Goal: Find specific page/section: Find specific page/section

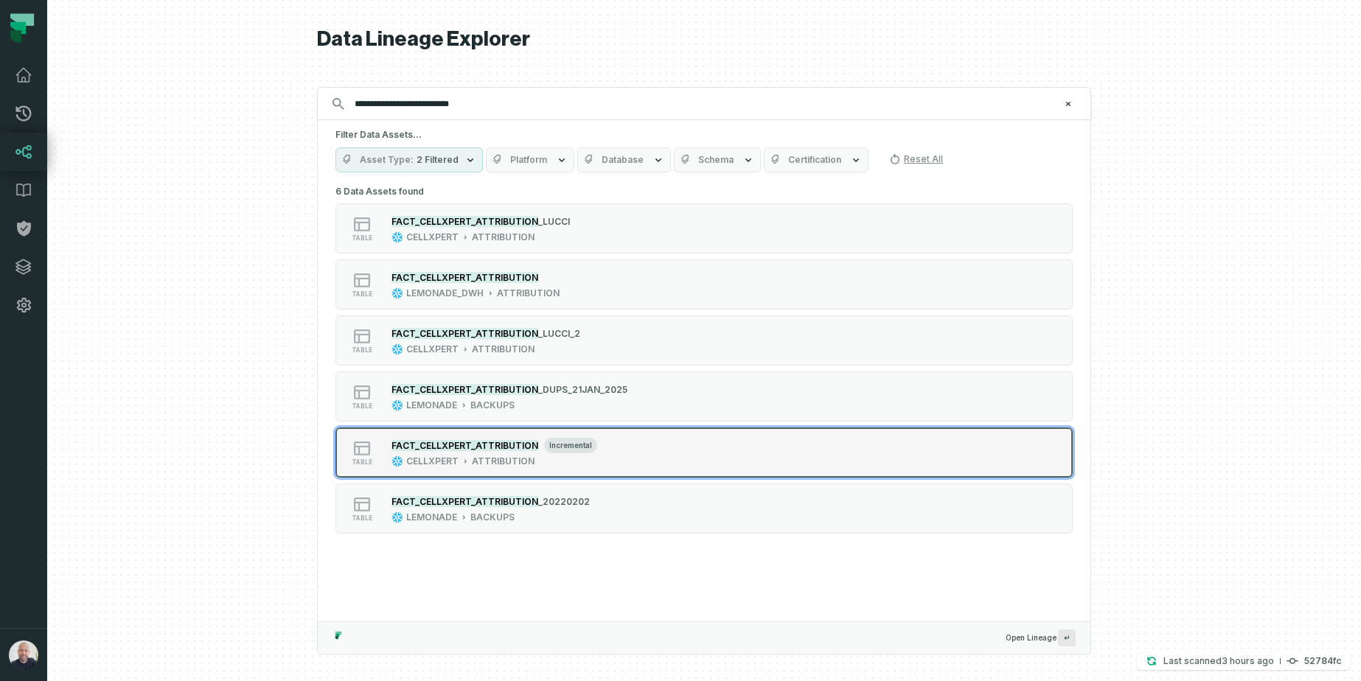
type input "**********"
click at [645, 464] on div "table FACT_CELLXPERT_ATTRIBUTION incremental CELLXPERT ATTRIBUTION" at bounding box center [523, 453] width 369 height 30
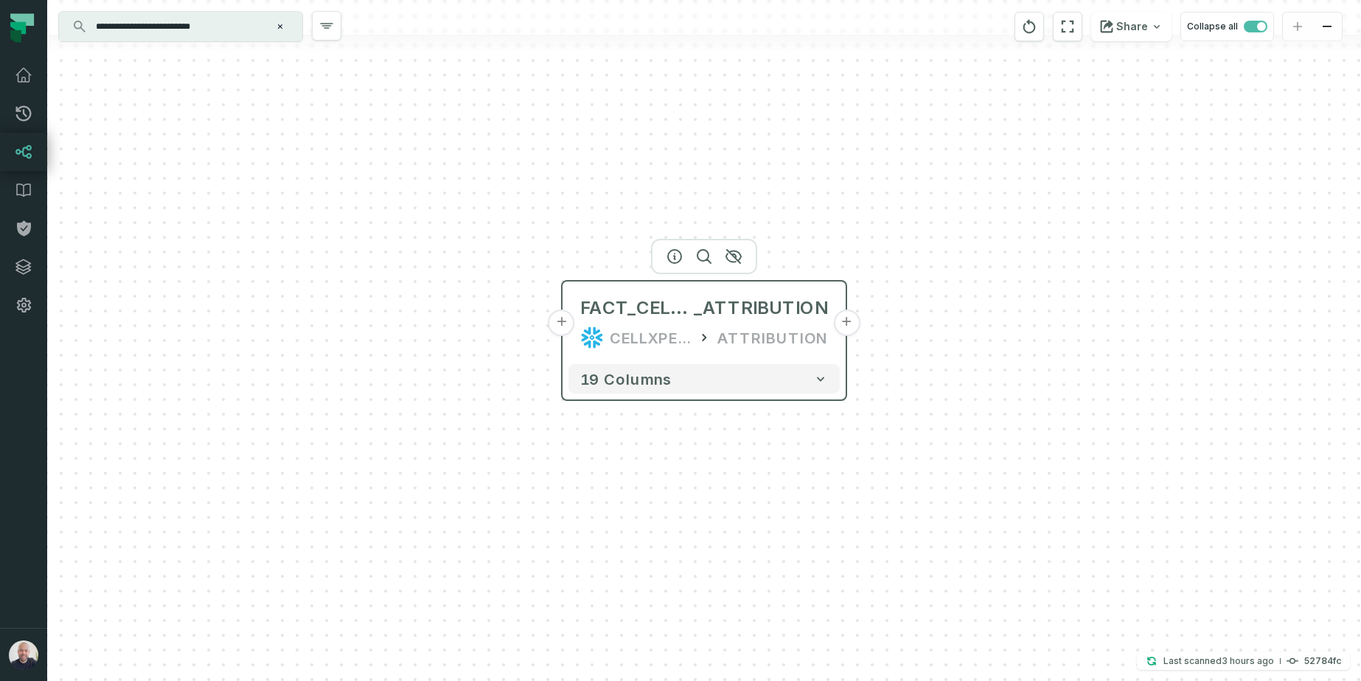
click at [553, 323] on button "+" at bounding box center [562, 323] width 27 height 27
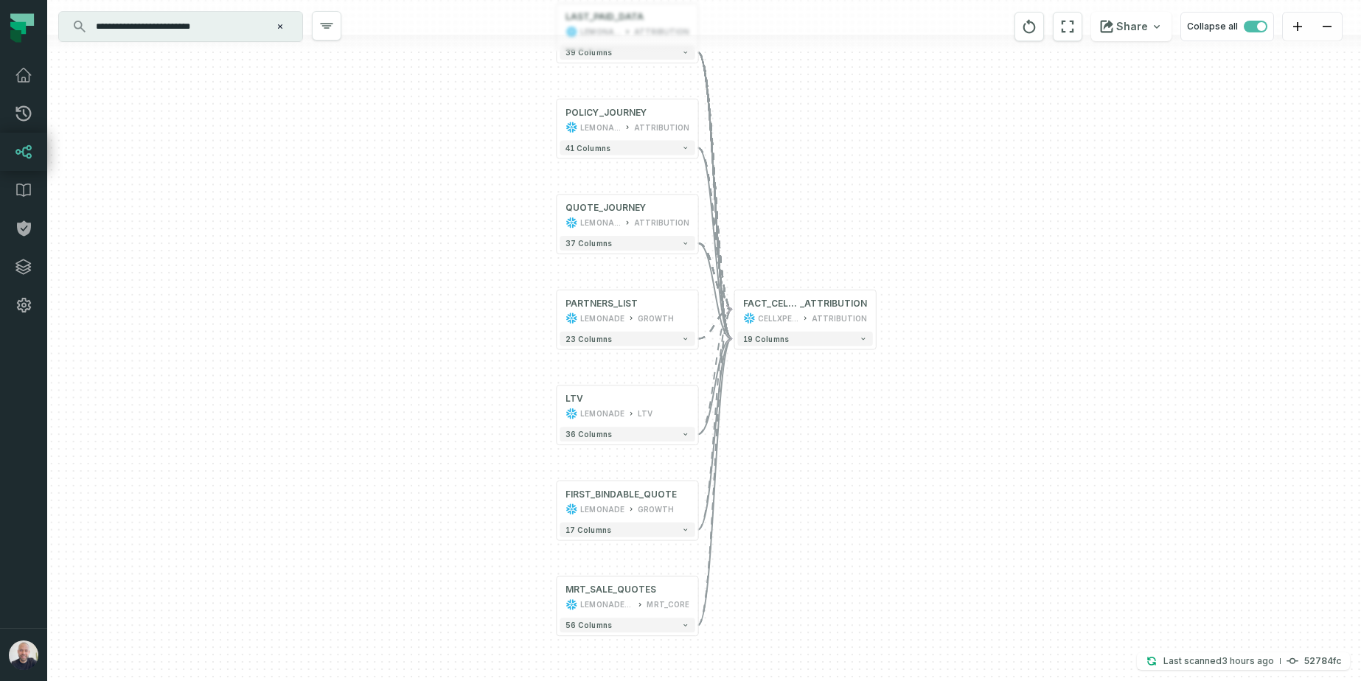
drag, startPoint x: 959, startPoint y: 328, endPoint x: 882, endPoint y: 246, distance: 112.7
click at [882, 246] on div "LAST_PAID_DATA LEMONADE ATTRIBUTION + 39 columns POLICY_JOURNEY LEMONADE ATTRIB…" at bounding box center [704, 340] width 1314 height 681
click at [877, 310] on button "+" at bounding box center [876, 311] width 13 height 13
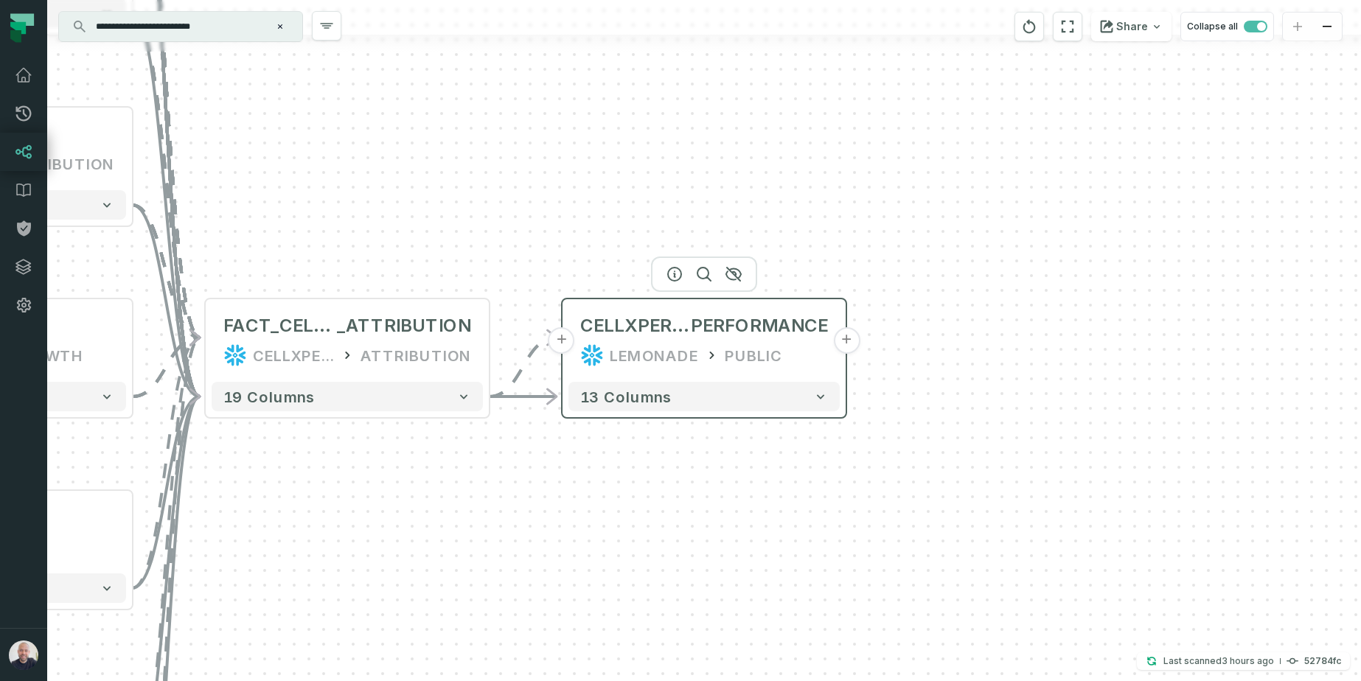
click at [844, 344] on button "+" at bounding box center [846, 340] width 27 height 27
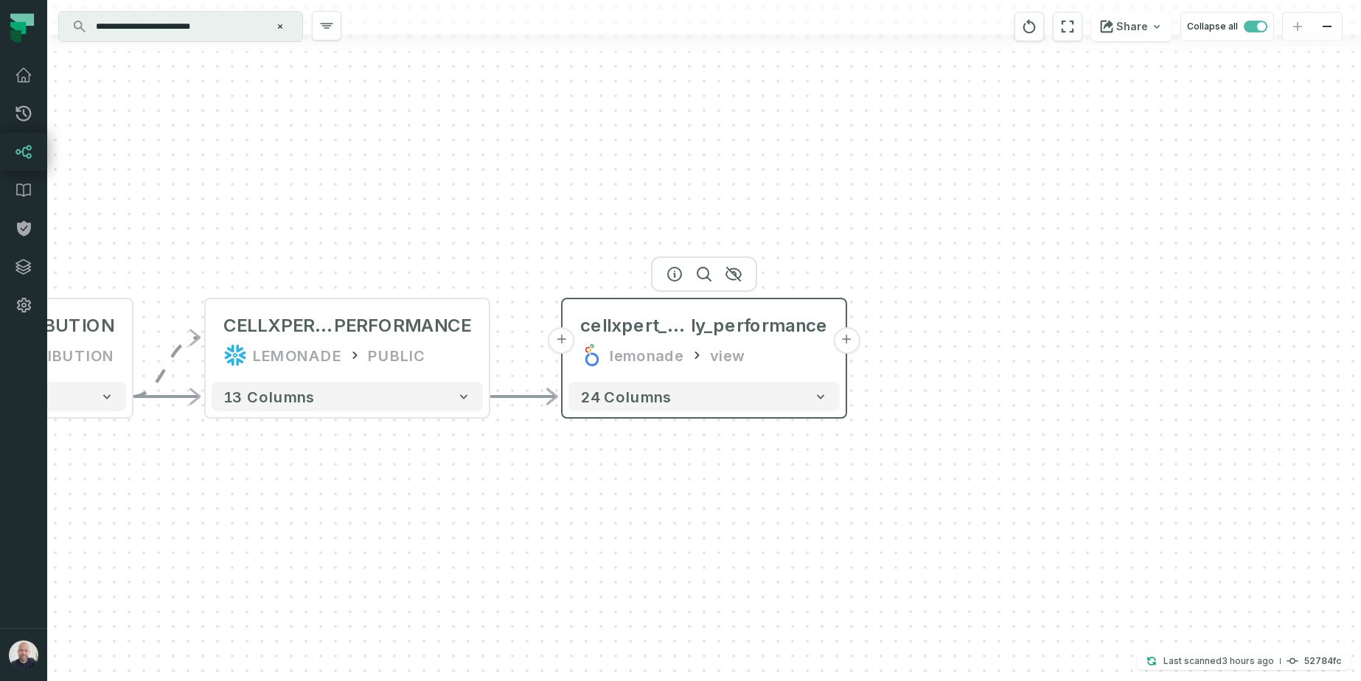
click at [846, 340] on button "+" at bounding box center [846, 340] width 27 height 27
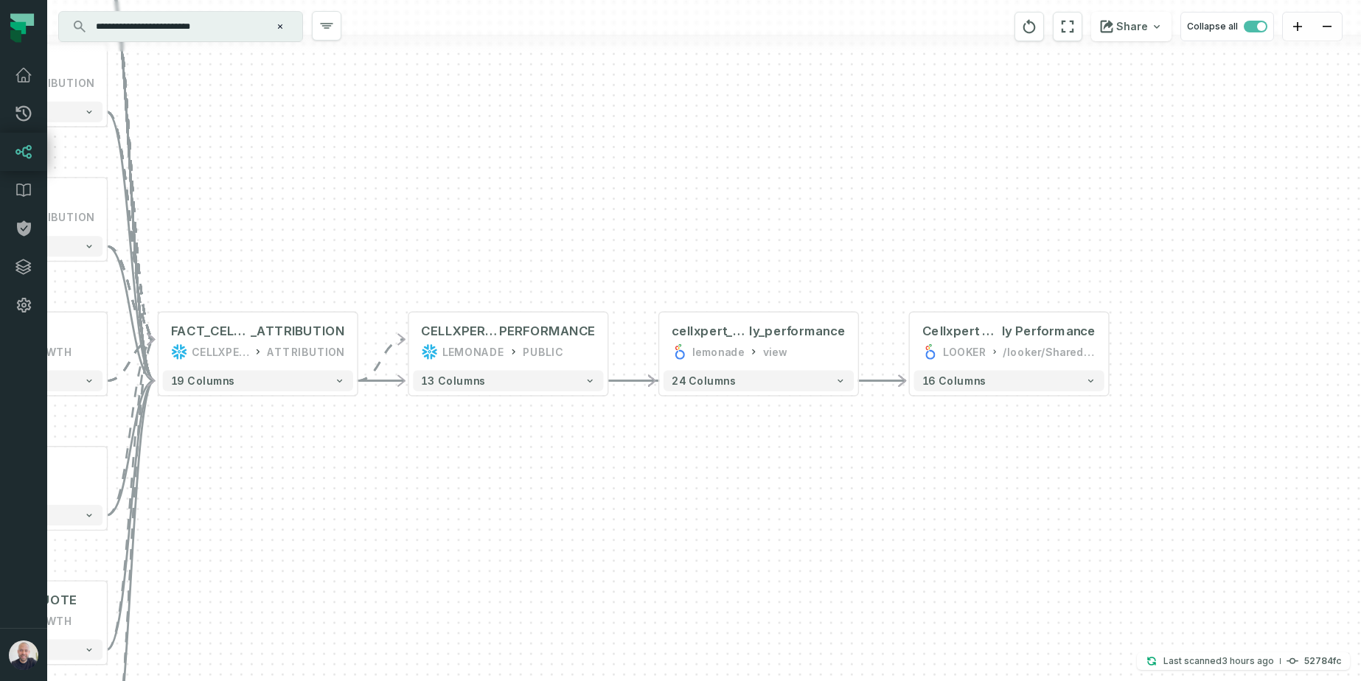
drag, startPoint x: 580, startPoint y: 204, endPoint x: 923, endPoint y: 244, distance: 345.3
click at [923, 244] on div "+ Cellxpert Month ly Performance LOOKER /looker/Shared/Growth/Growth Partnershi…" at bounding box center [704, 340] width 1314 height 681
